Goal: Check status

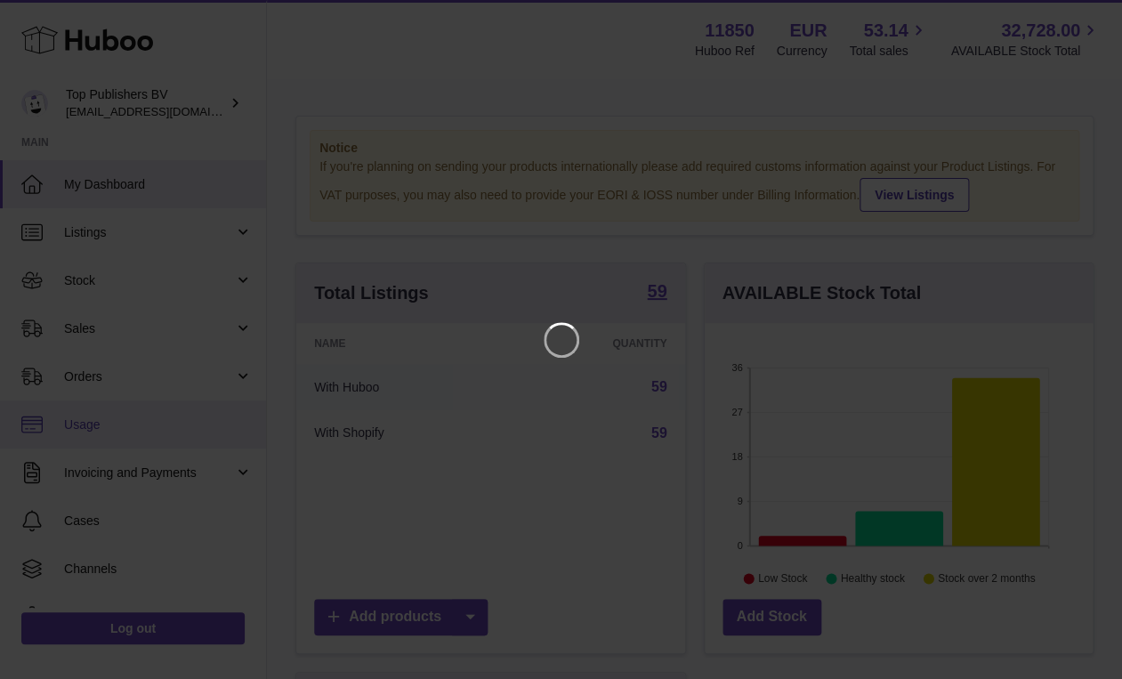
scroll to position [278, 394]
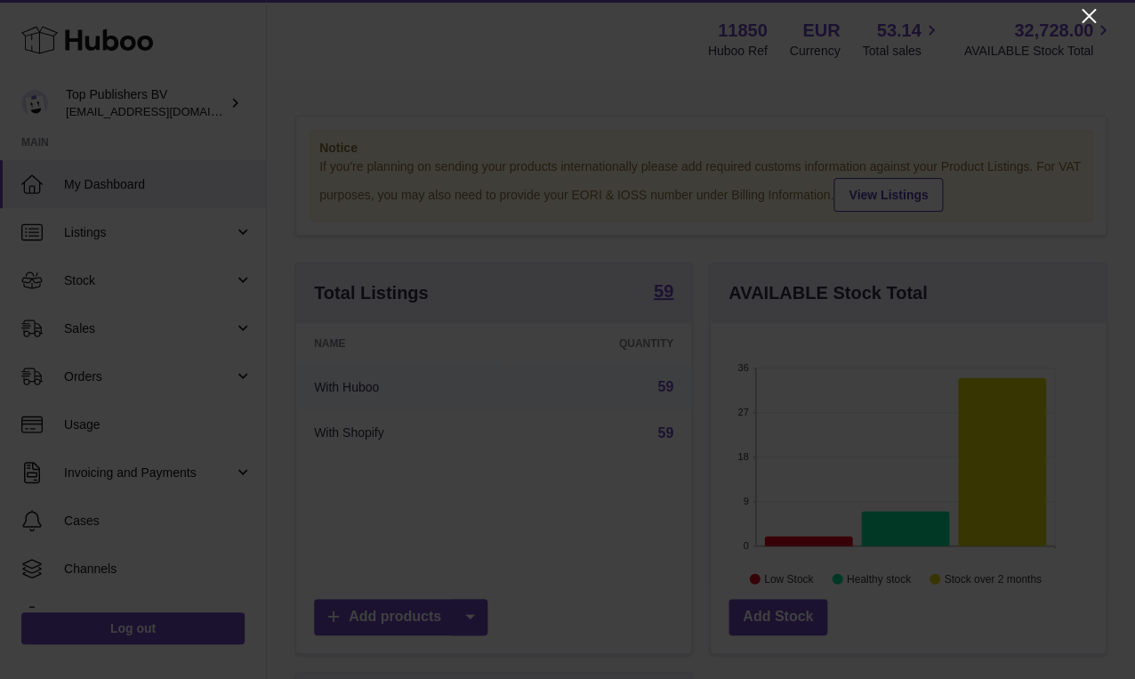
click at [1094, 13] on icon "Close" at bounding box center [1088, 15] width 21 height 21
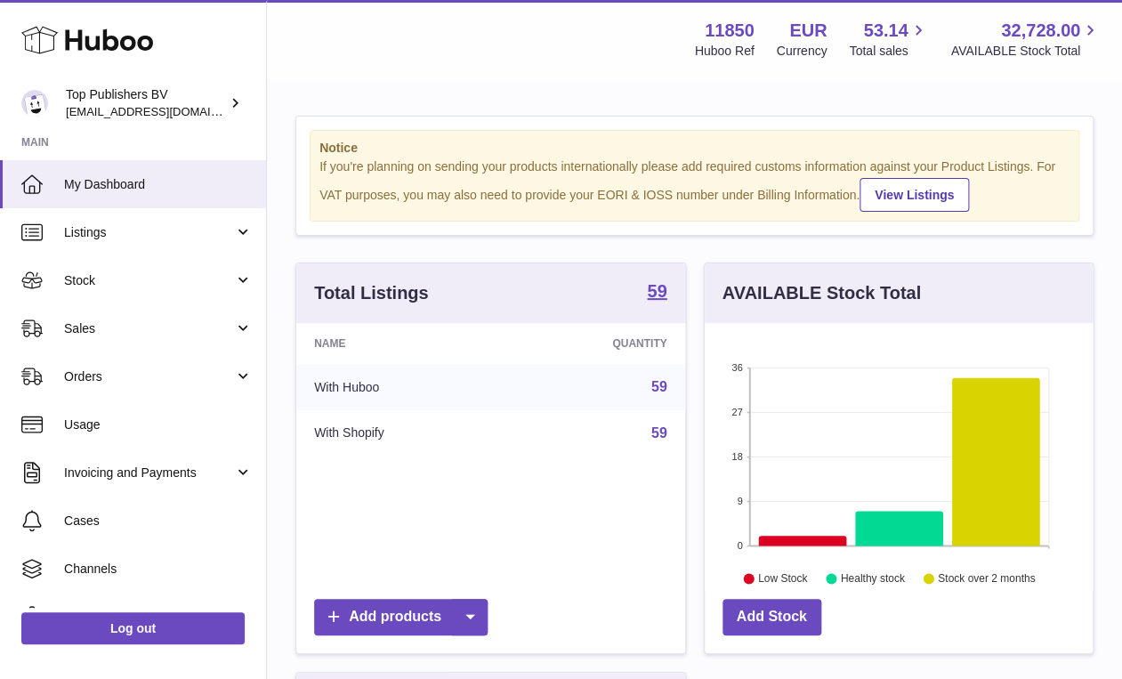
scroll to position [889206, 889094]
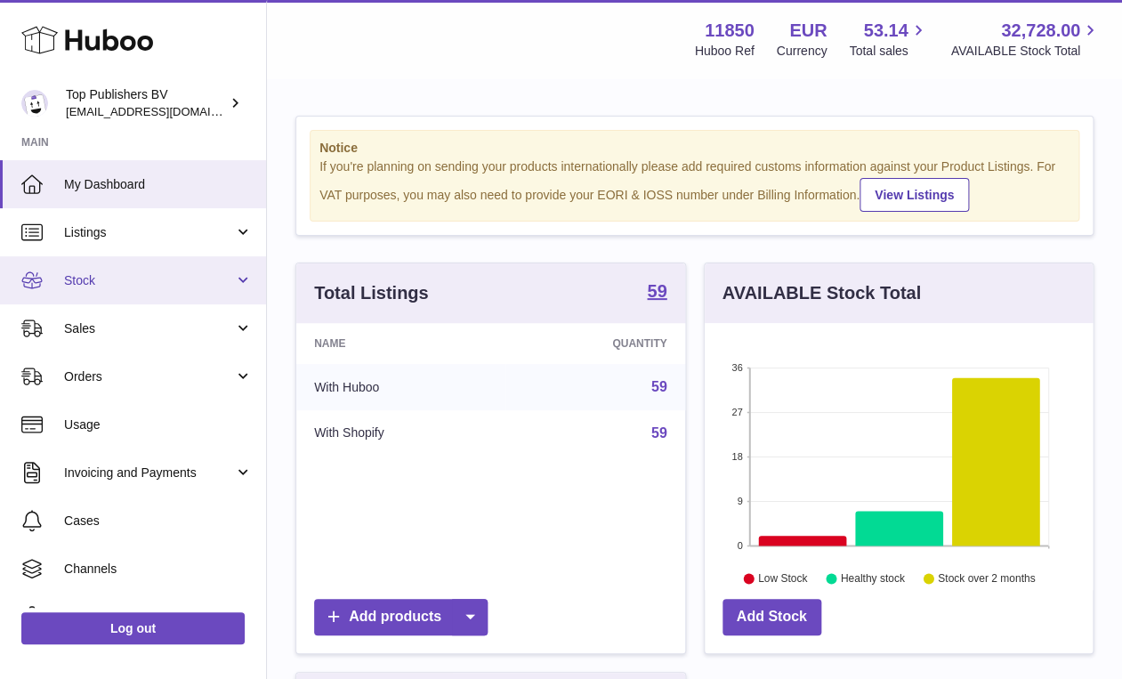
click at [154, 272] on link "Stock" at bounding box center [133, 280] width 266 height 48
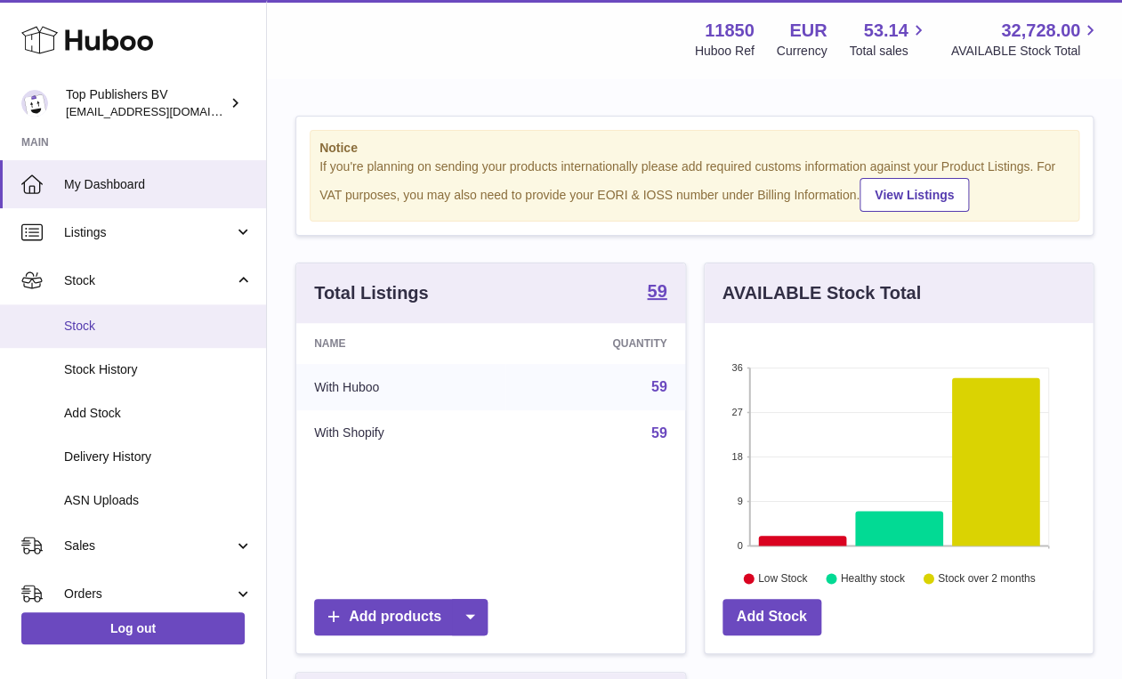
click at [125, 325] on span "Stock" at bounding box center [158, 326] width 189 height 17
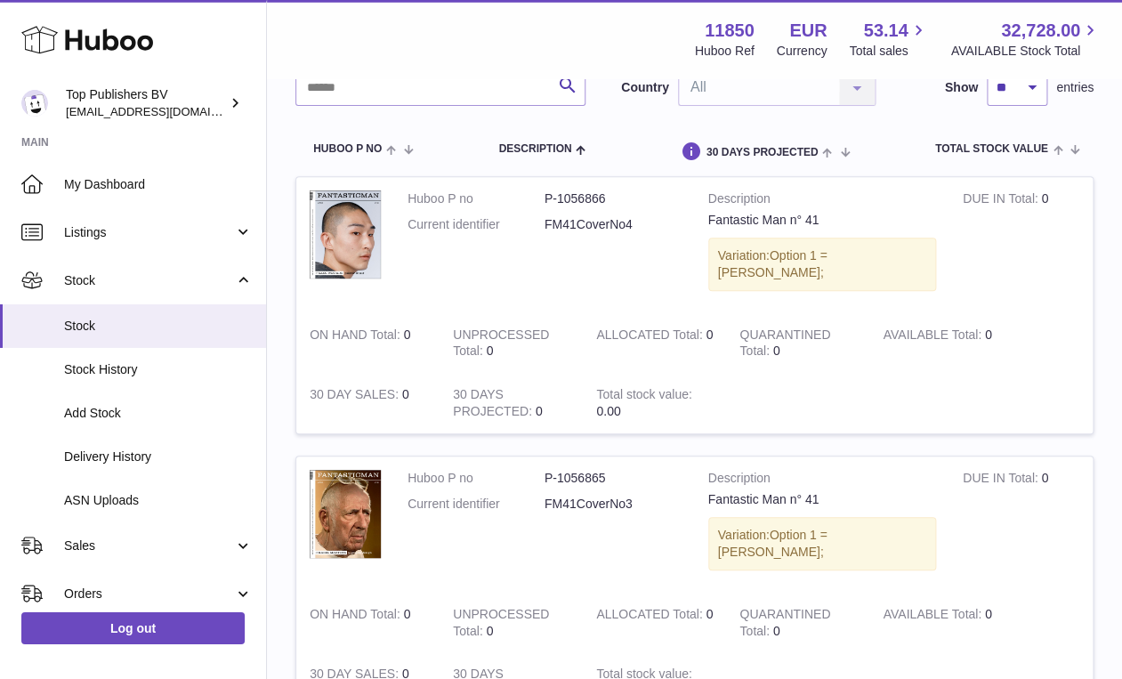
scroll to position [157, 0]
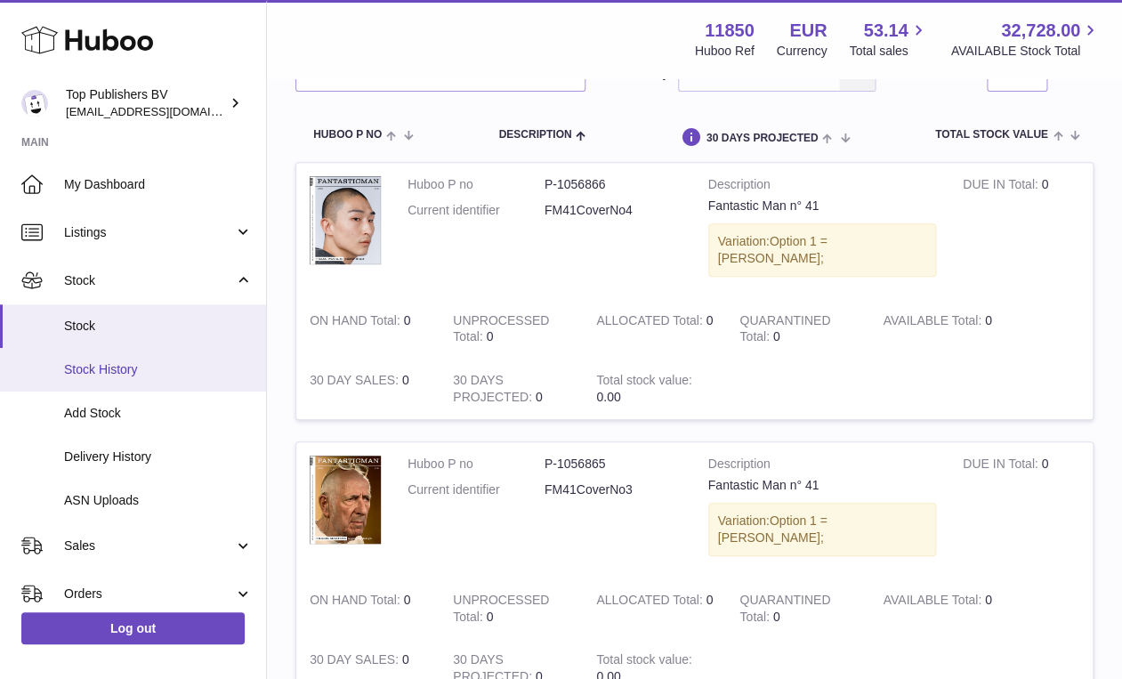
click at [106, 369] on span "Stock History" at bounding box center [158, 369] width 189 height 17
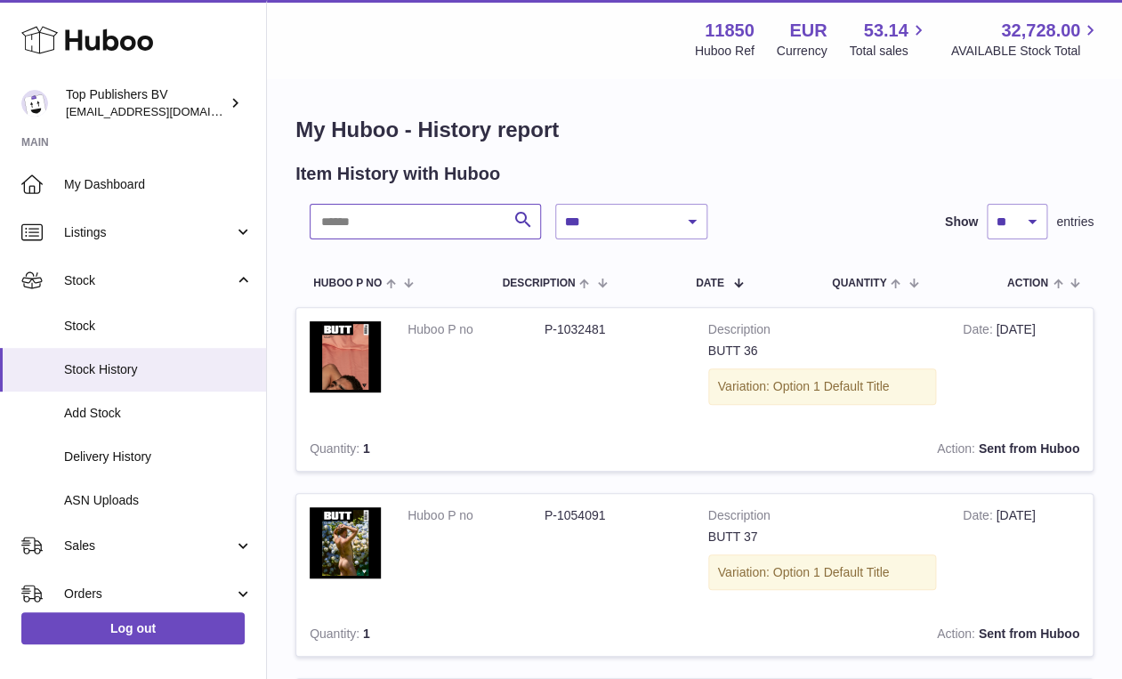
click at [390, 216] on input "text" at bounding box center [425, 222] width 231 height 36
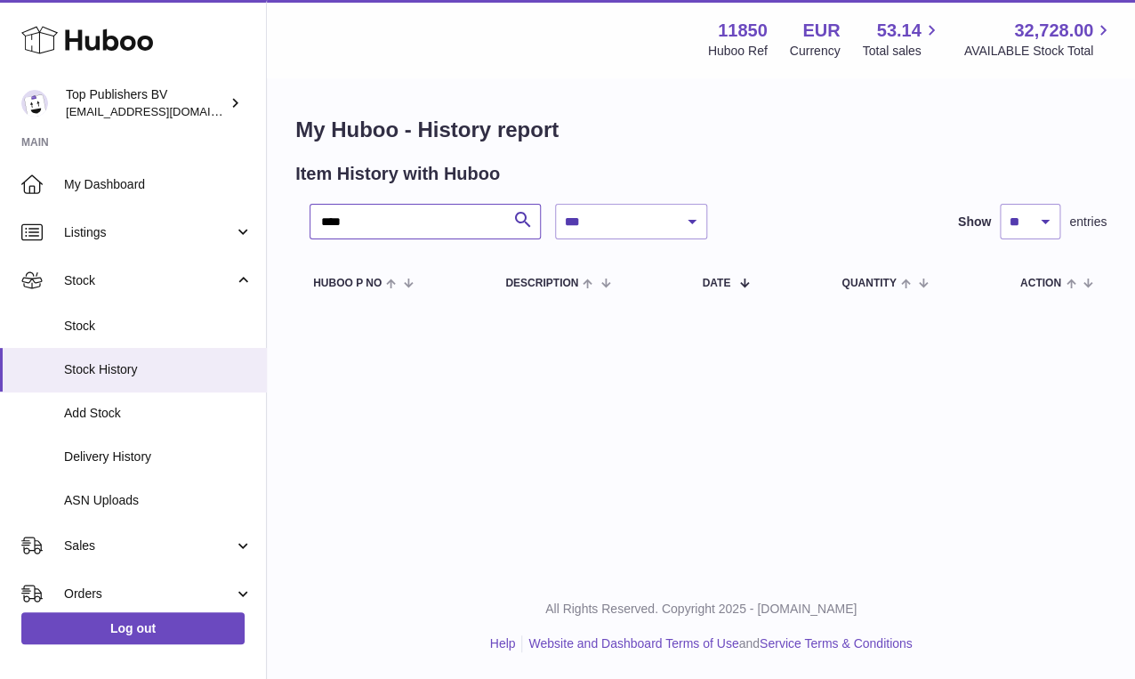
drag, startPoint x: 345, startPoint y: 220, endPoint x: 259, endPoint y: 205, distance: 87.6
click at [310, 205] on input "****" at bounding box center [425, 222] width 231 height 36
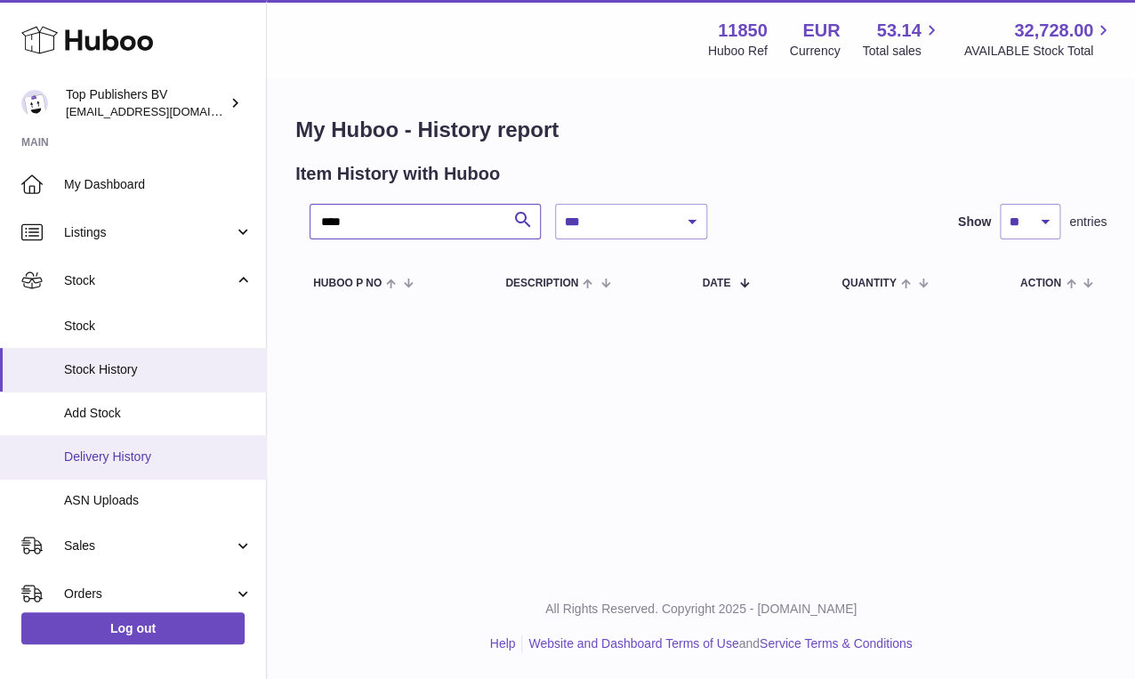
type input "****"
click at [106, 447] on link "Delivery History" at bounding box center [133, 457] width 266 height 44
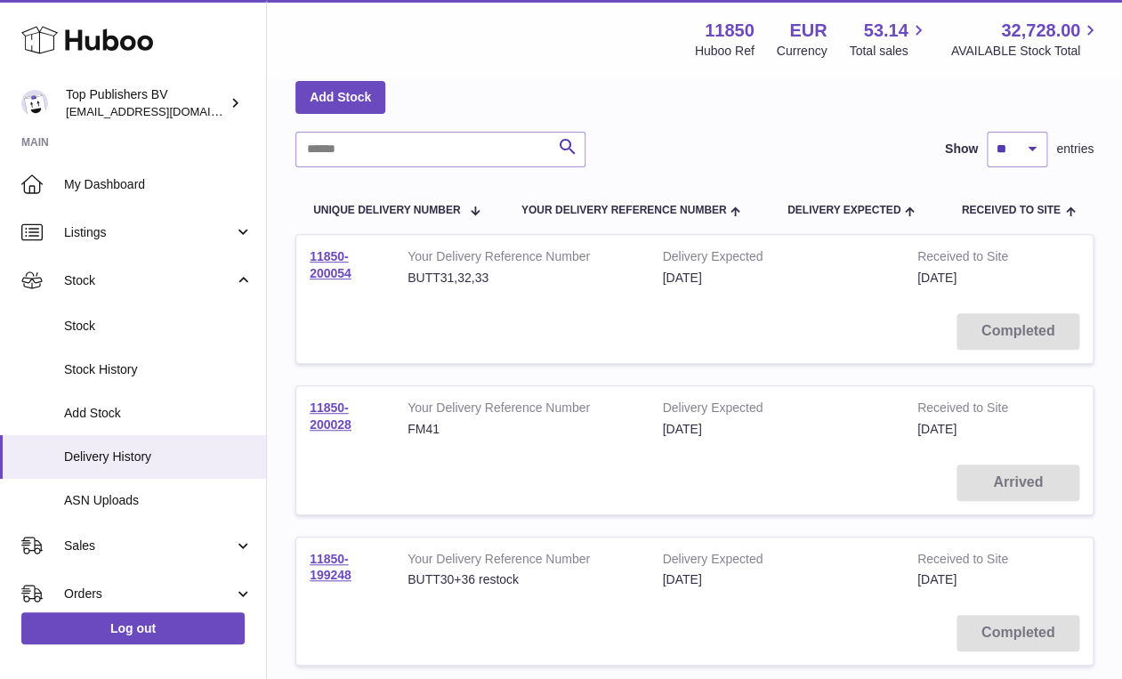
scroll to position [100, 0]
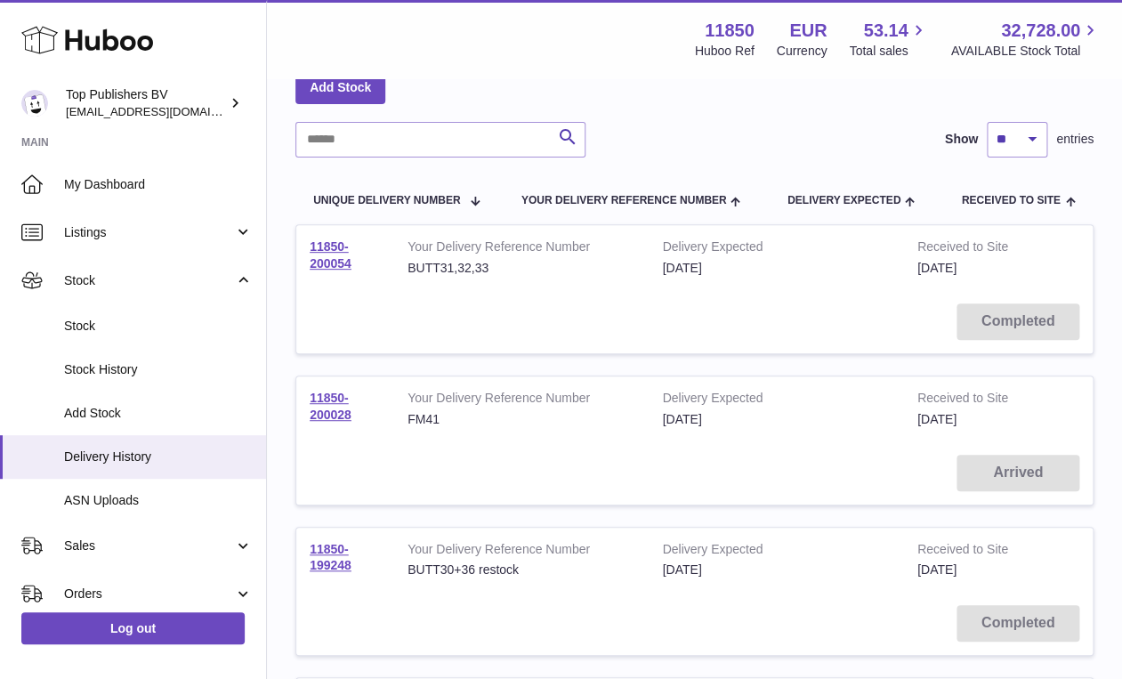
click at [897, 435] on td "Delivery Expected 11th Sep 2025" at bounding box center [775, 408] width 254 height 65
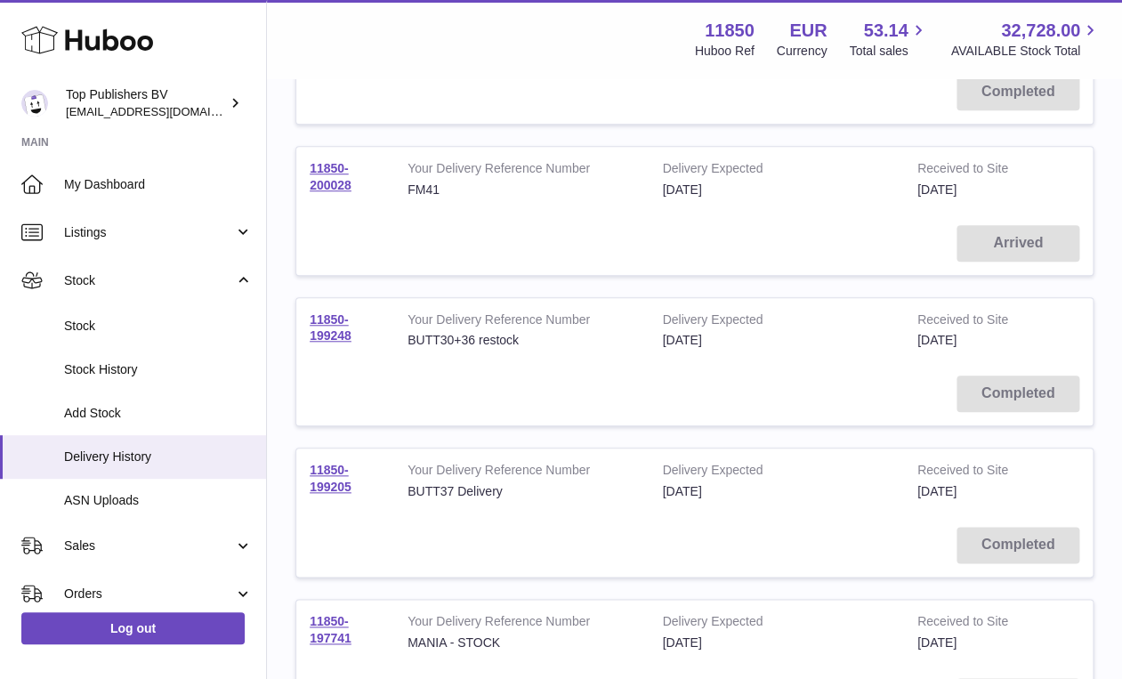
scroll to position [0, 0]
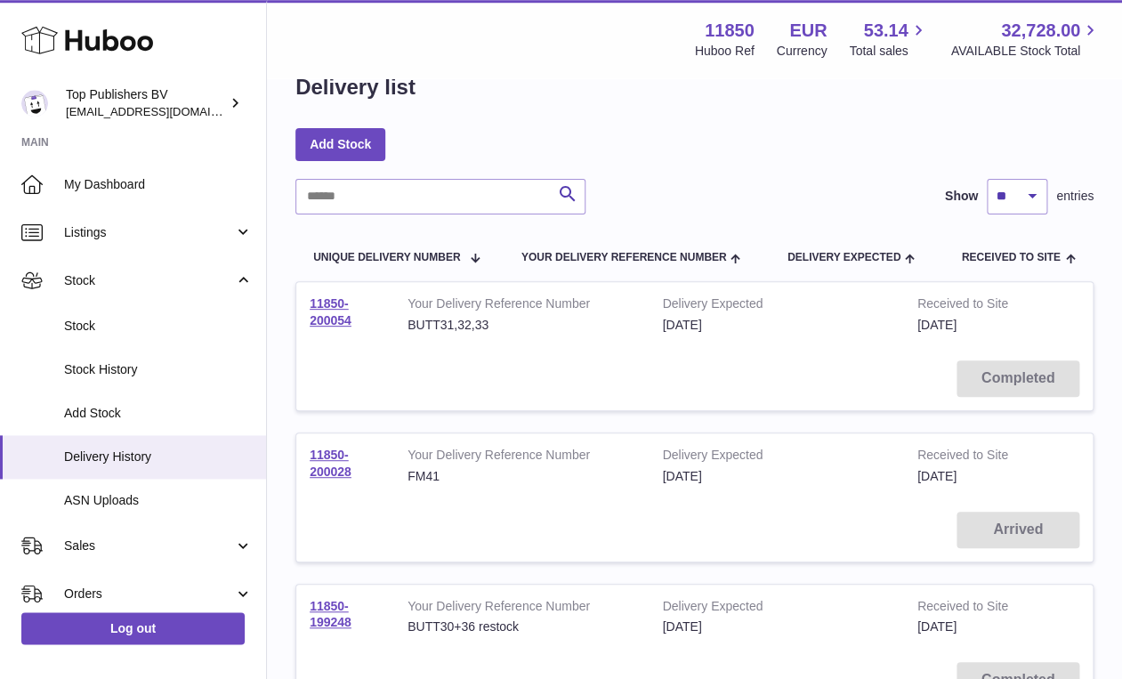
scroll to position [71, 0]
